Goal: Information Seeking & Learning: Learn about a topic

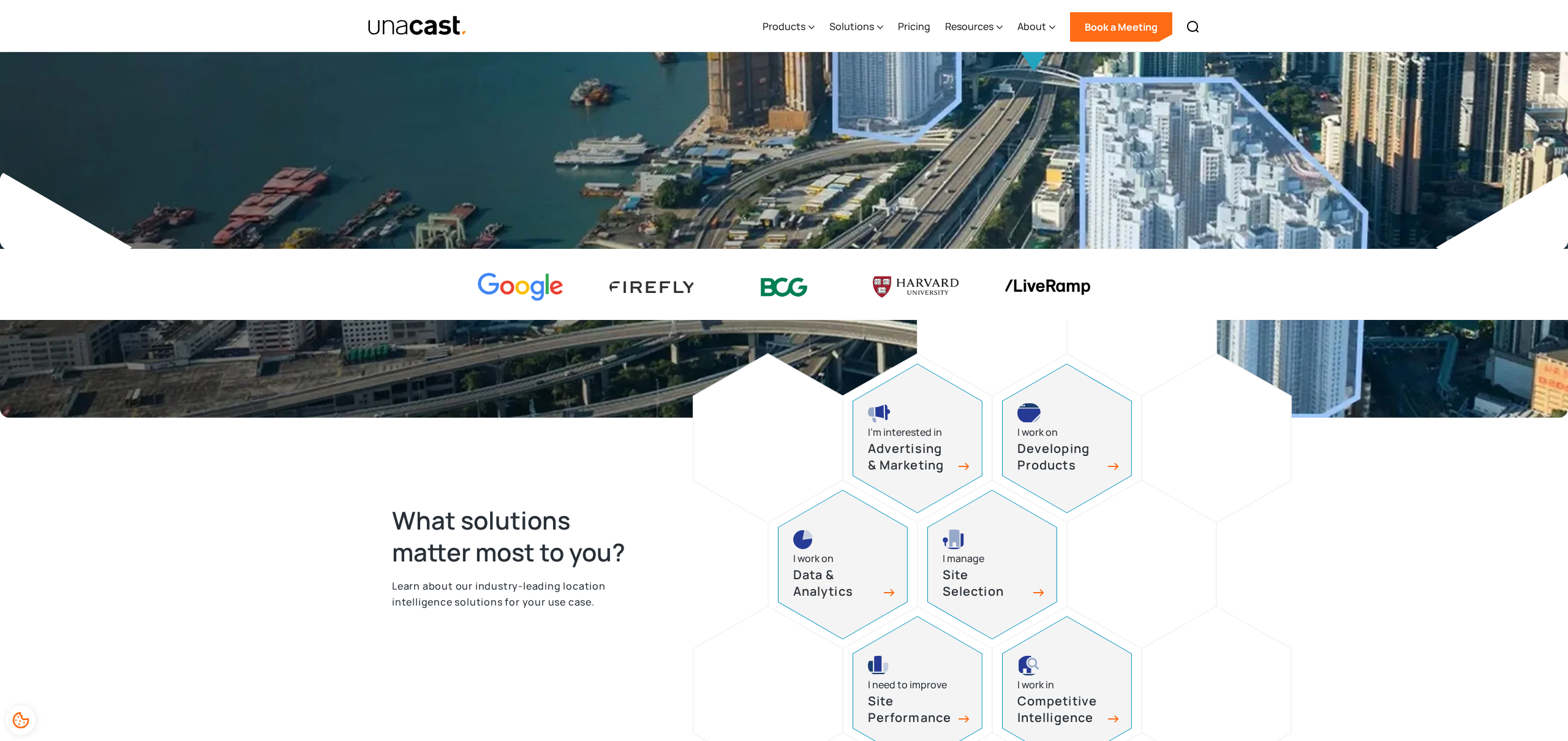
scroll to position [306, 0]
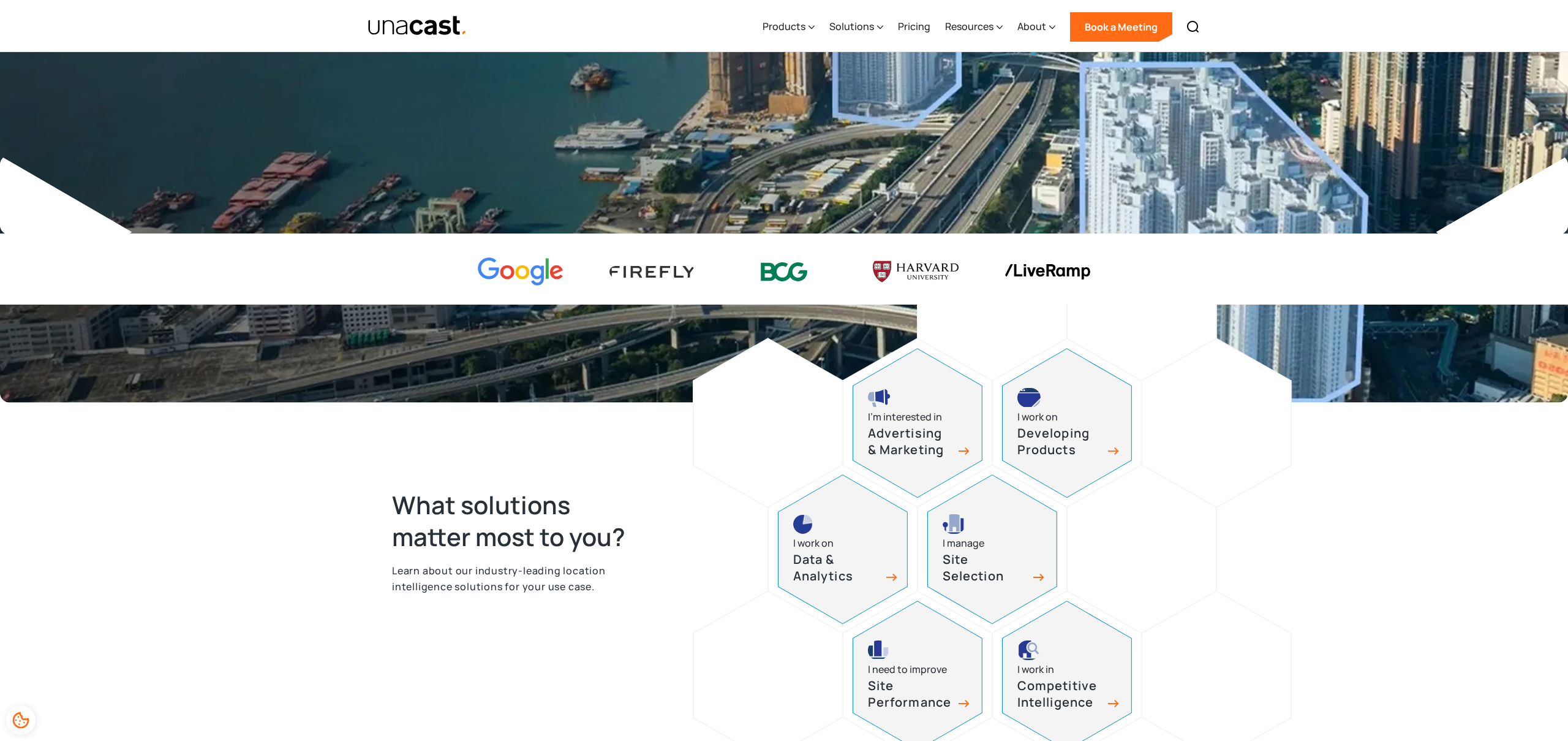
click at [899, 569] on div "I work on Data & Analytics" at bounding box center [843, 549] width 129 height 148
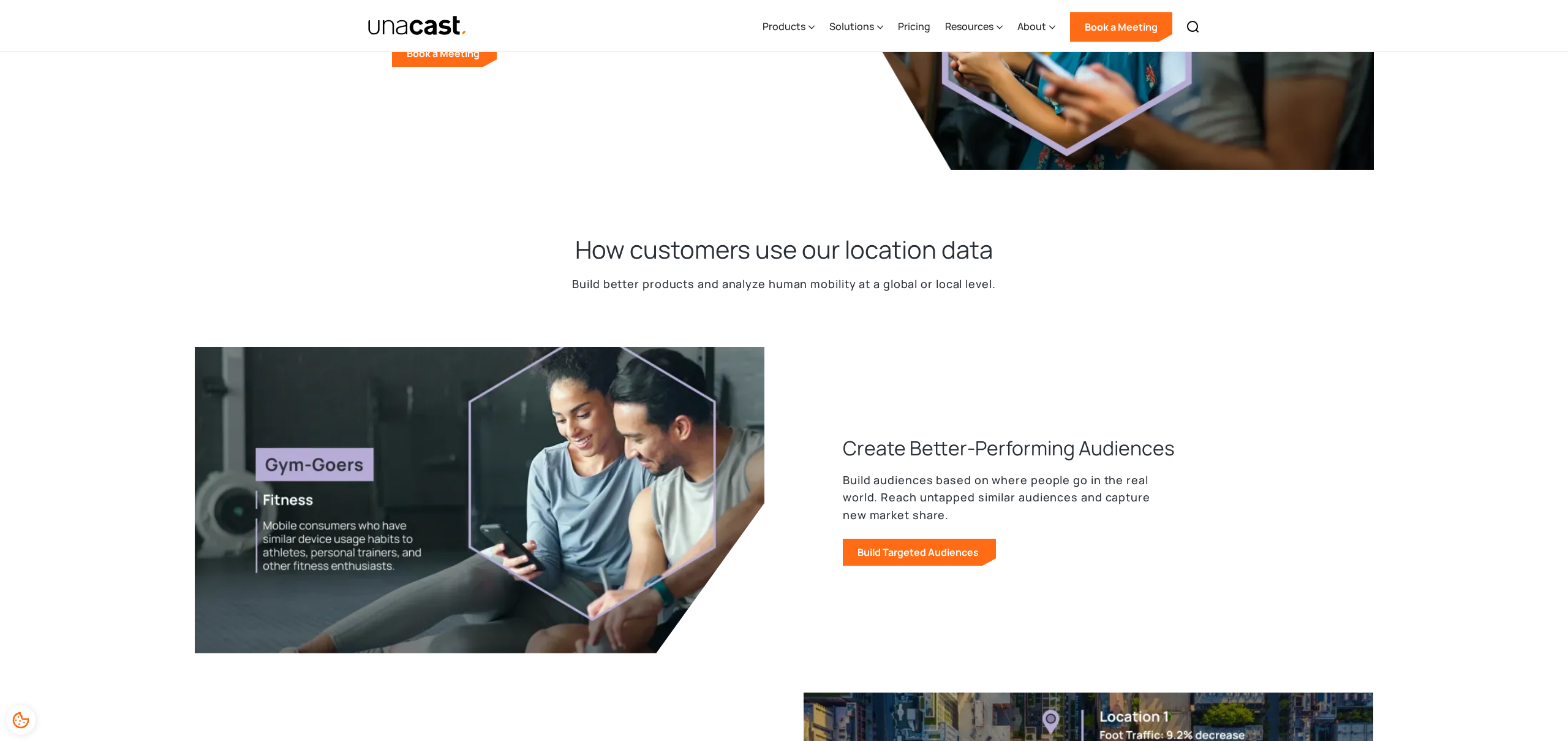
scroll to position [255, 0]
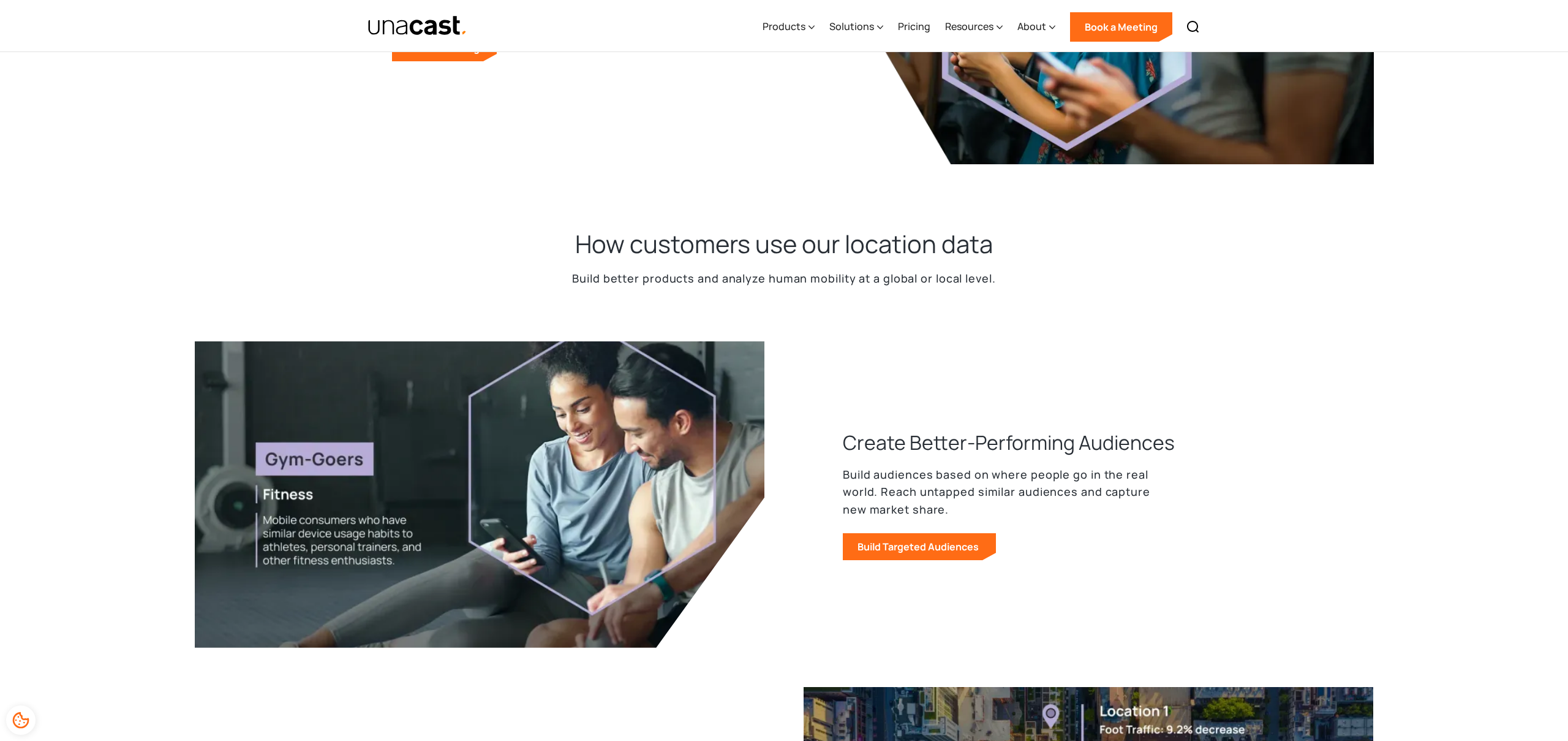
click at [696, 242] on h2 "How customers use our location data" at bounding box center [784, 243] width 417 height 32
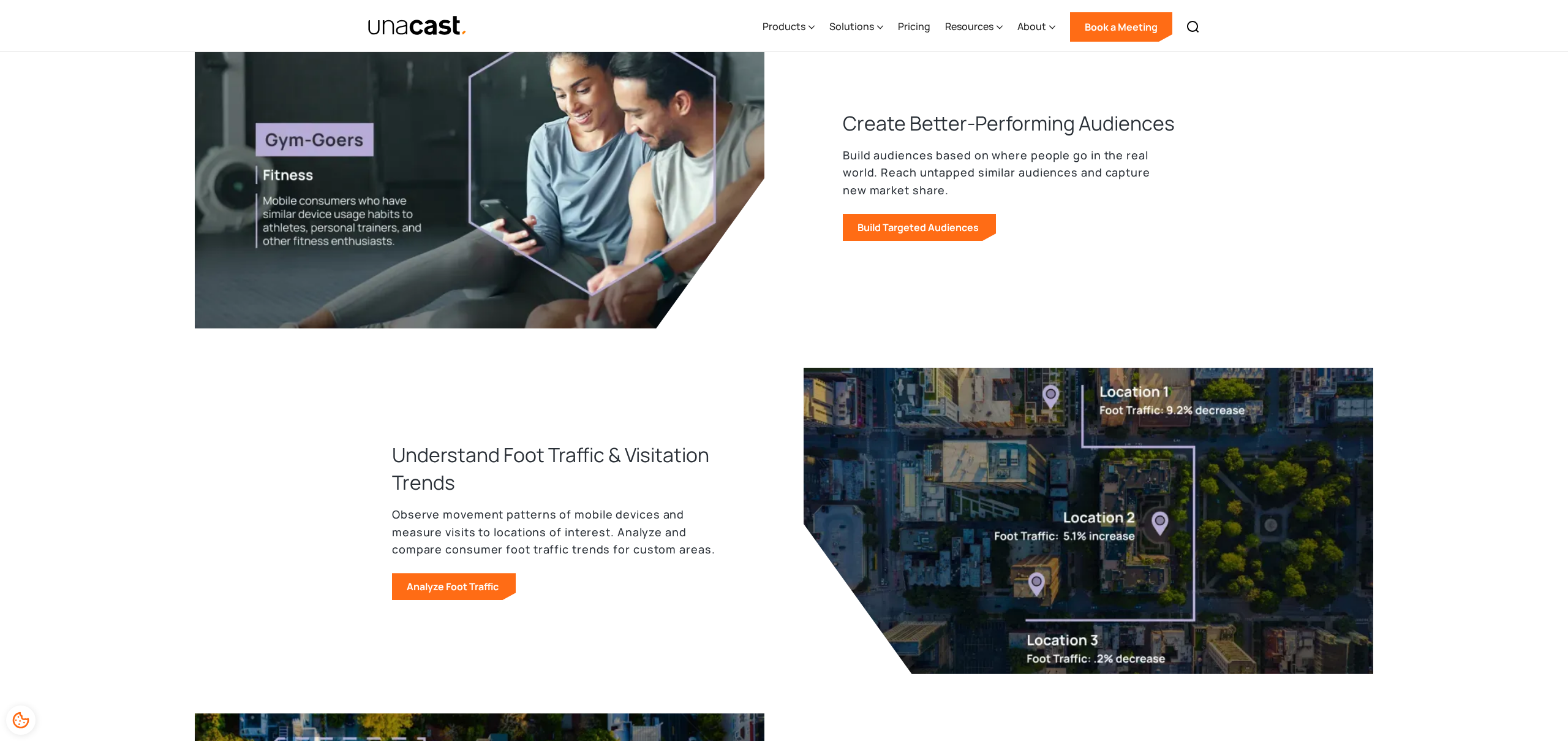
scroll to position [0, 0]
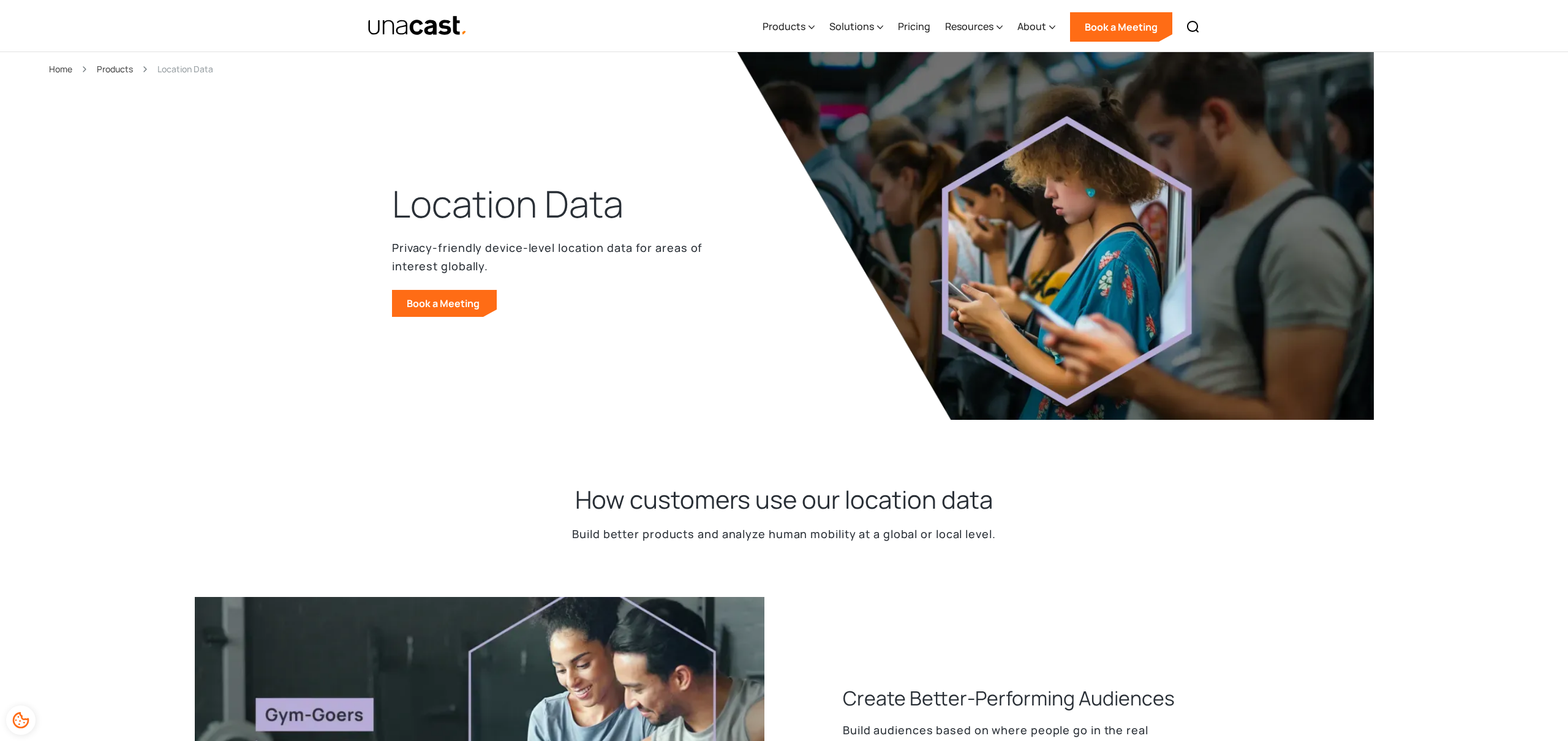
click at [421, 33] on img "home" at bounding box center [417, 26] width 100 height 21
